Goal: Transaction & Acquisition: Purchase product/service

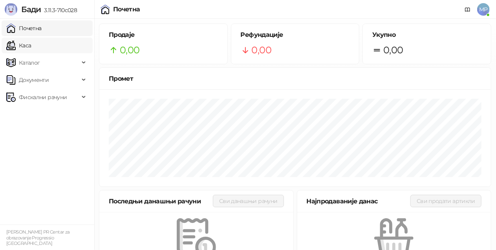
click at [31, 47] on link "Каса" at bounding box center [18, 46] width 25 height 16
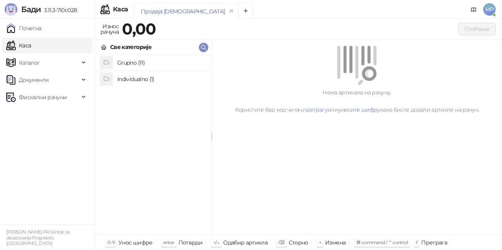
click at [169, 77] on h4 "Individualno (1)" at bounding box center [161, 79] width 88 height 13
click at [157, 58] on h4 "IPRU" at bounding box center [161, 63] width 88 height 13
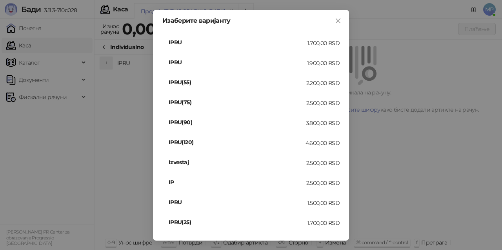
click at [325, 179] on div "2.500,00 RSD" at bounding box center [322, 183] width 33 height 9
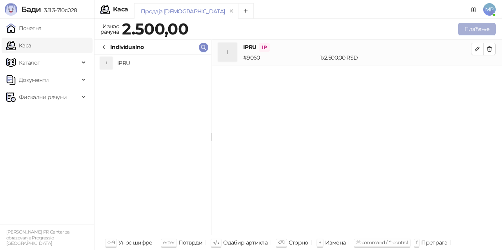
click at [470, 27] on button "Плаћање" at bounding box center [477, 29] width 38 height 13
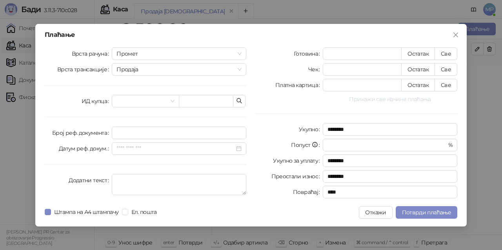
click at [377, 95] on button "Прикажи све начине плаћања" at bounding box center [390, 99] width 135 height 9
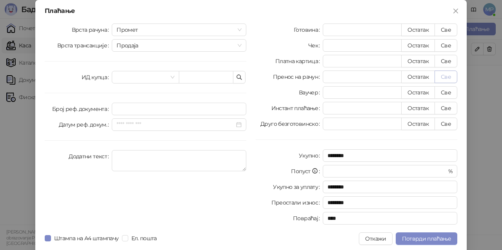
click at [447, 75] on button "Све" at bounding box center [446, 77] width 23 height 13
type input "****"
click at [436, 240] on span "Потврди плаћање" at bounding box center [426, 238] width 49 height 7
